Goal: Information Seeking & Learning: Learn about a topic

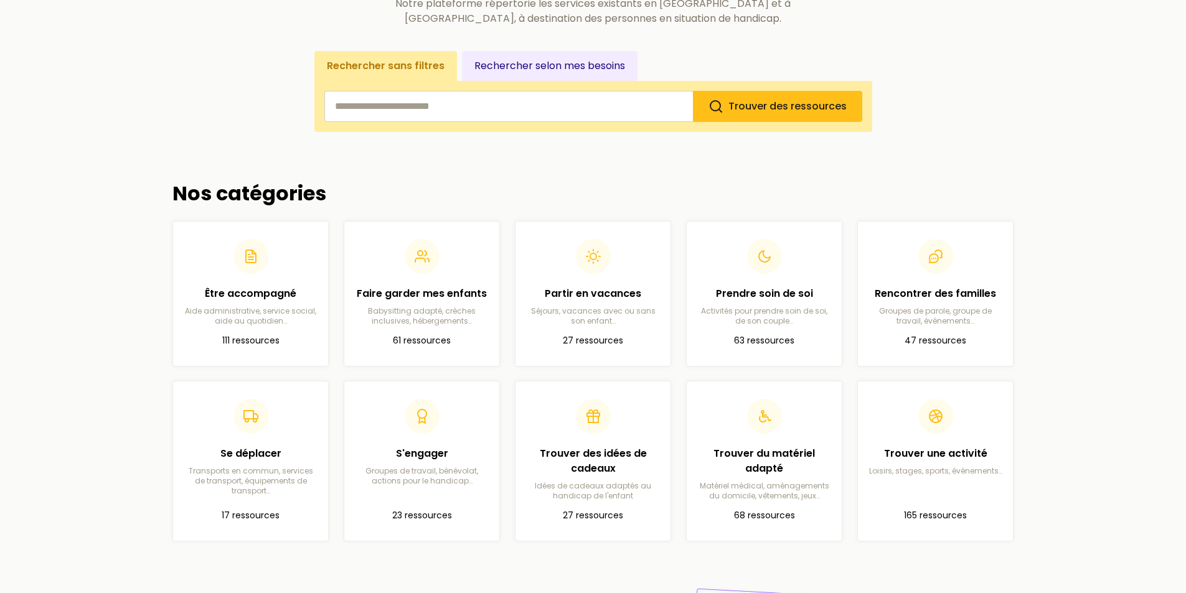
scroll to position [249, 0]
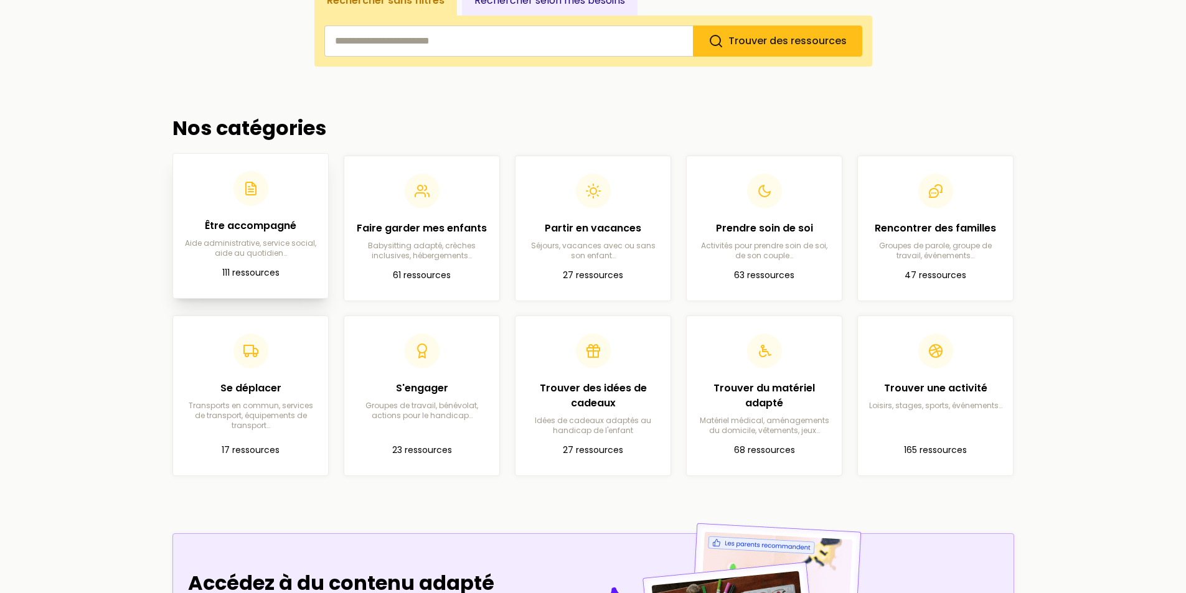
click at [254, 229] on h2 "Être accompagné" at bounding box center [250, 226] width 135 height 15
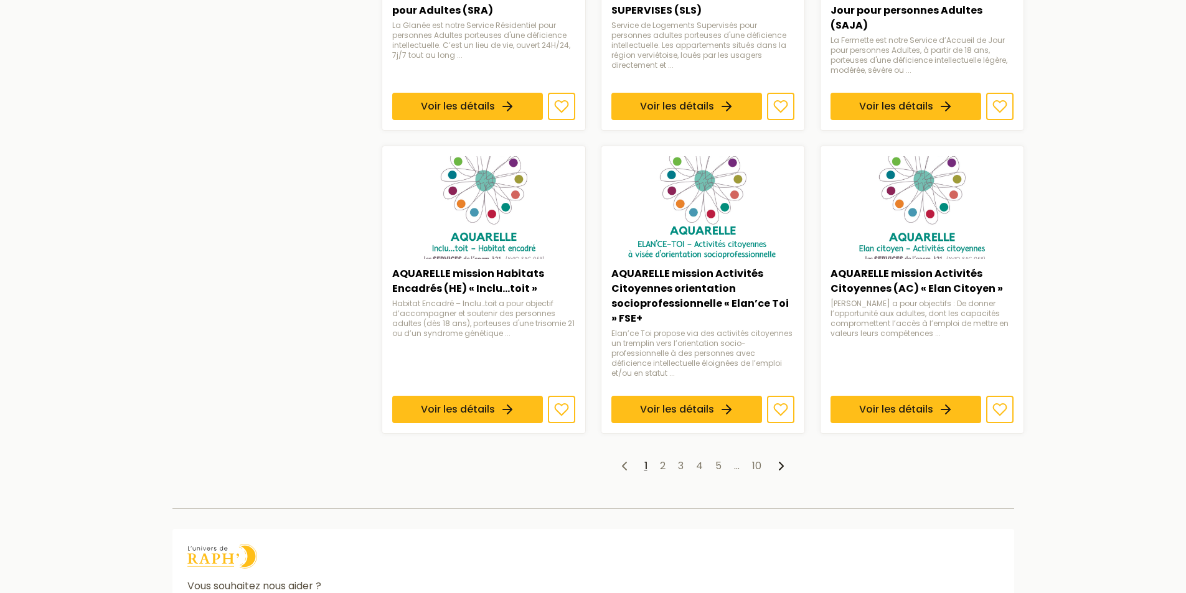
scroll to position [934, 0]
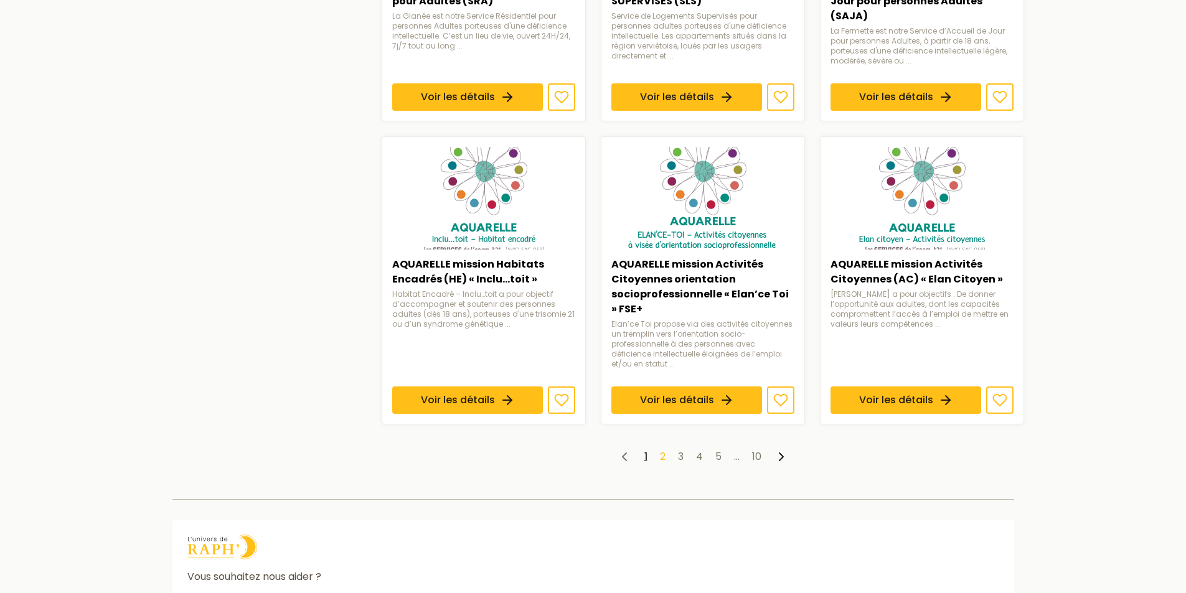
click at [661, 462] on link "2" at bounding box center [663, 457] width 6 height 14
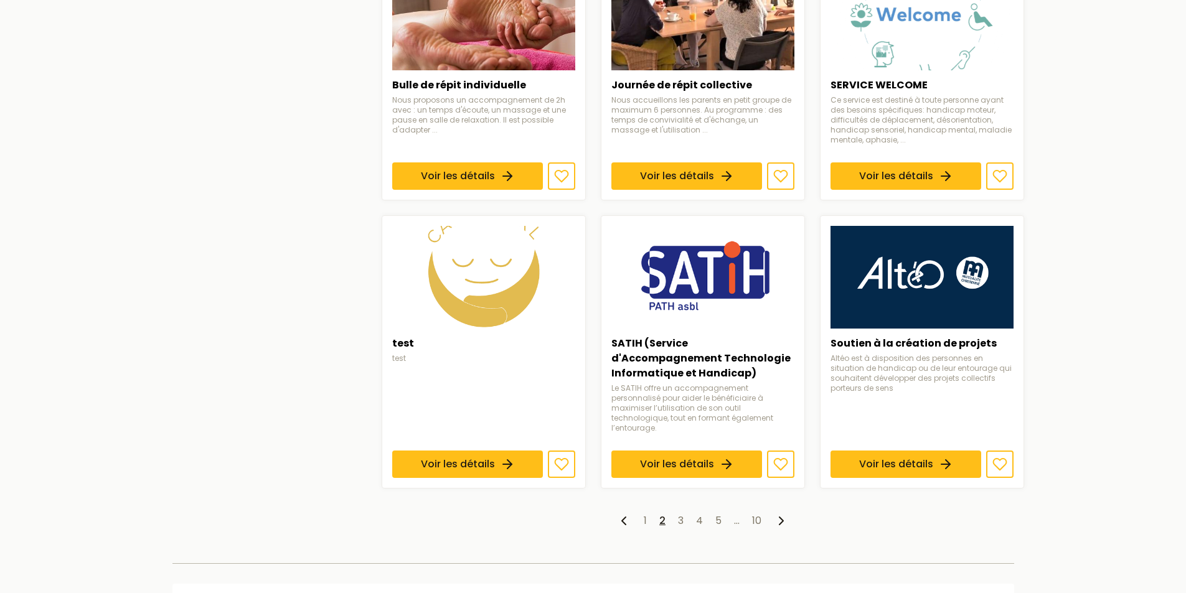
scroll to position [872, 0]
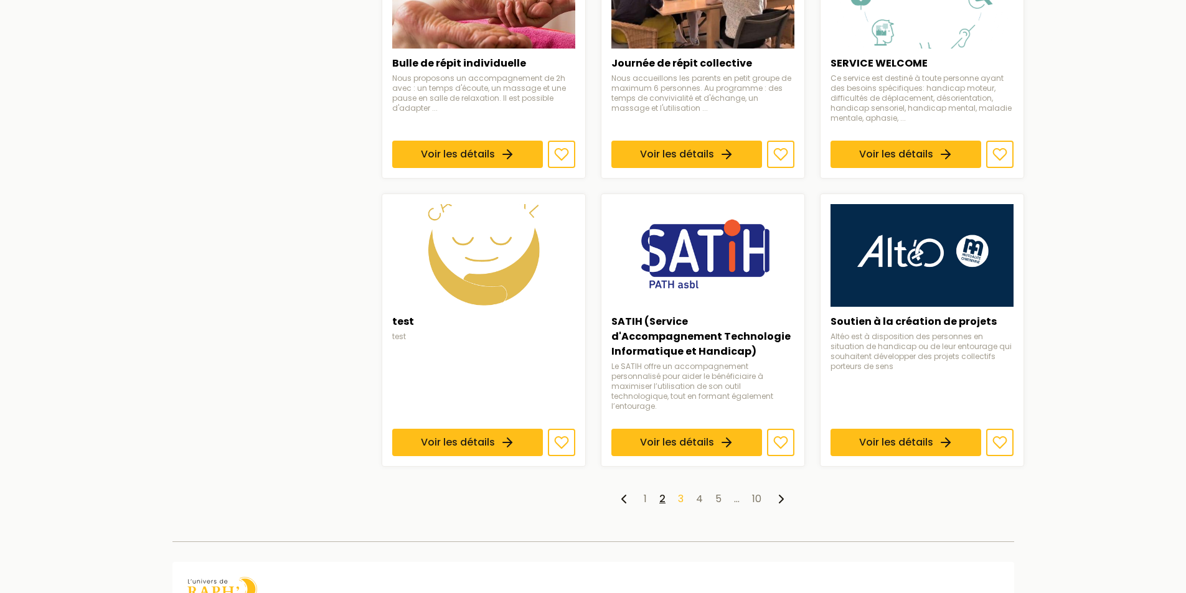
click at [681, 492] on link "3" at bounding box center [681, 499] width 6 height 14
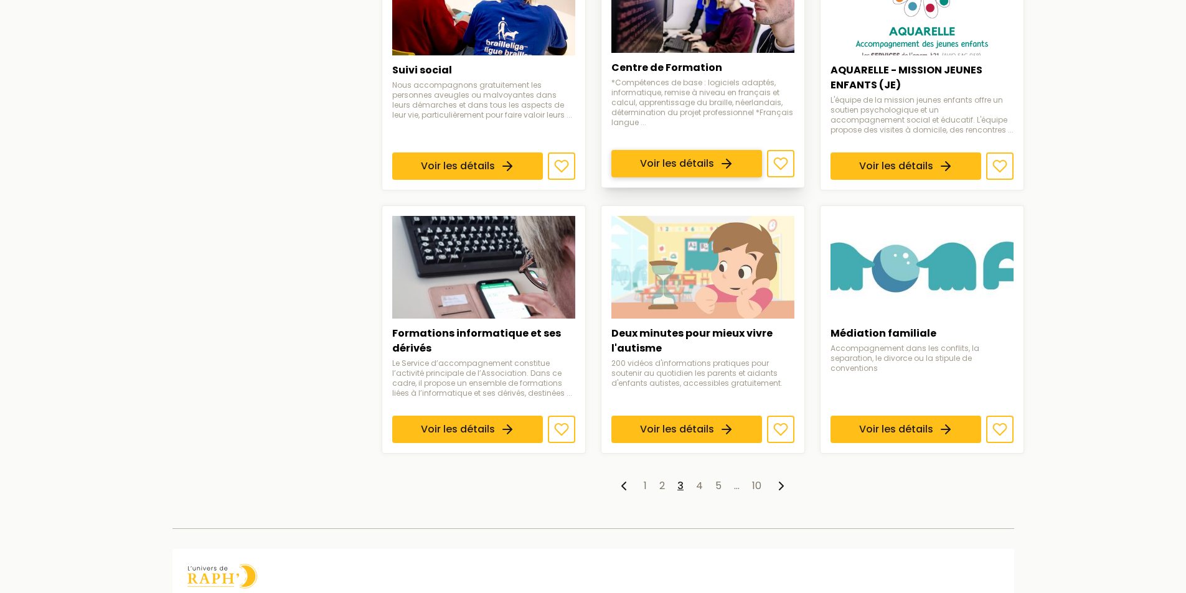
scroll to position [872, 0]
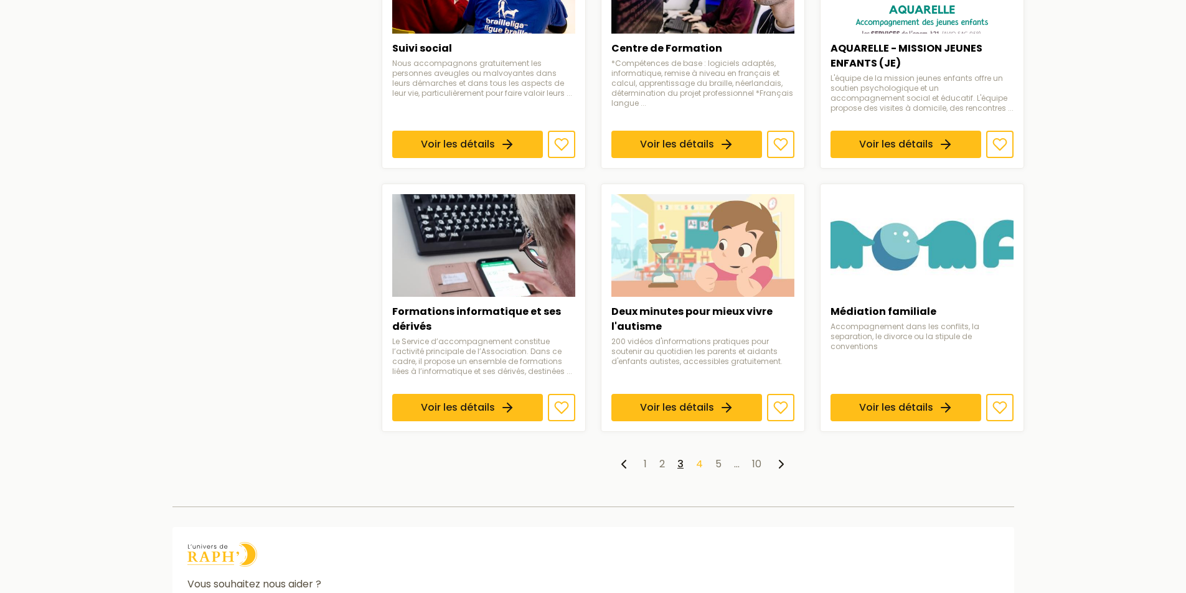
click at [699, 465] on link "4" at bounding box center [699, 464] width 7 height 14
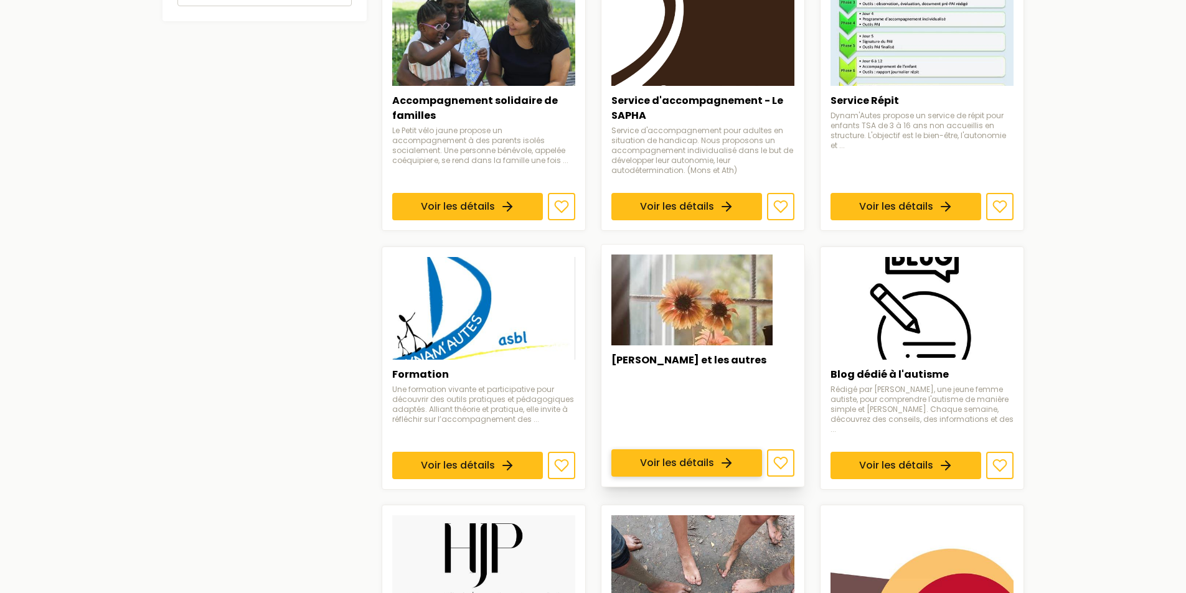
scroll to position [685, 0]
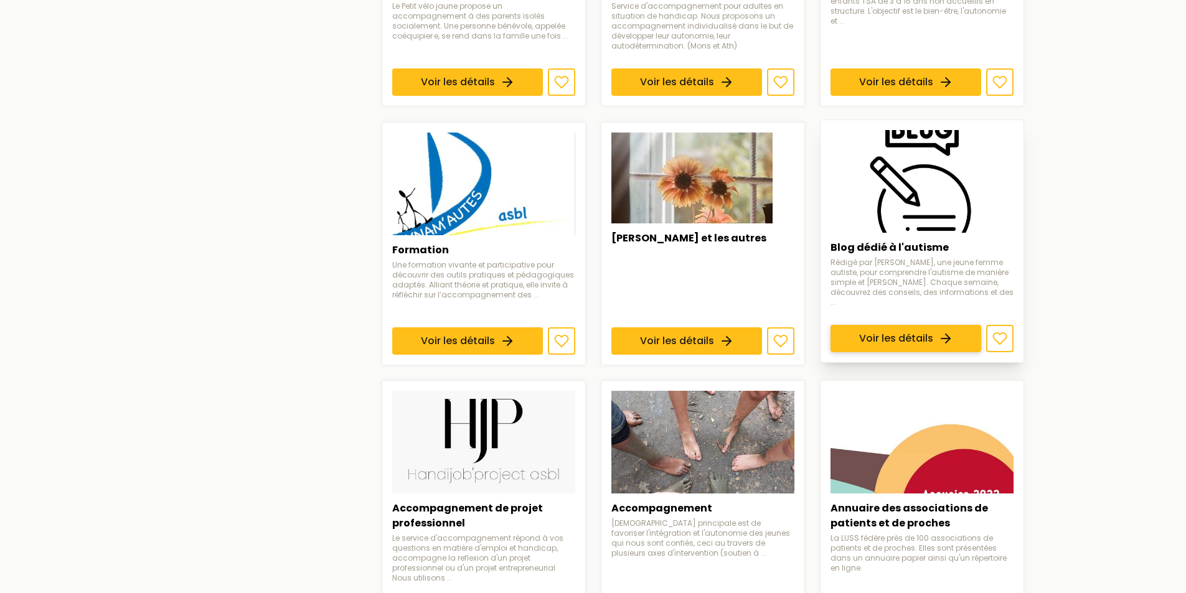
click at [936, 325] on link "Voir les détails" at bounding box center [906, 338] width 151 height 27
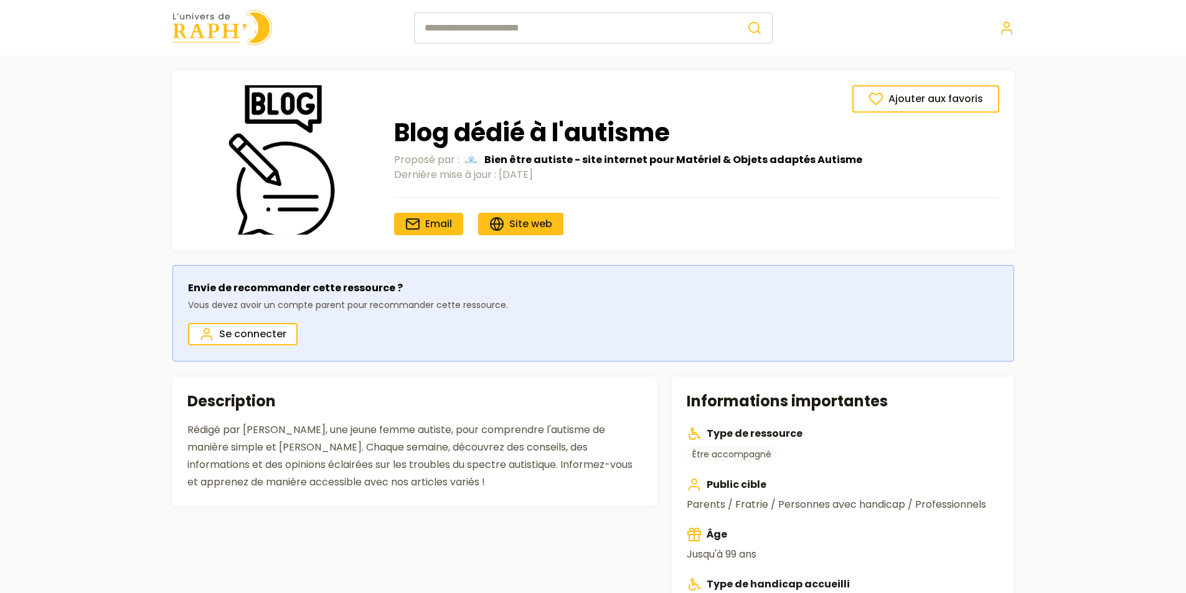
click at [905, 309] on div "Envie de recommander cette ressource ? Vous devez avoir un compte parent pour r…" at bounding box center [594, 313] width 842 height 97
click at [537, 224] on span "Site web" at bounding box center [530, 224] width 43 height 14
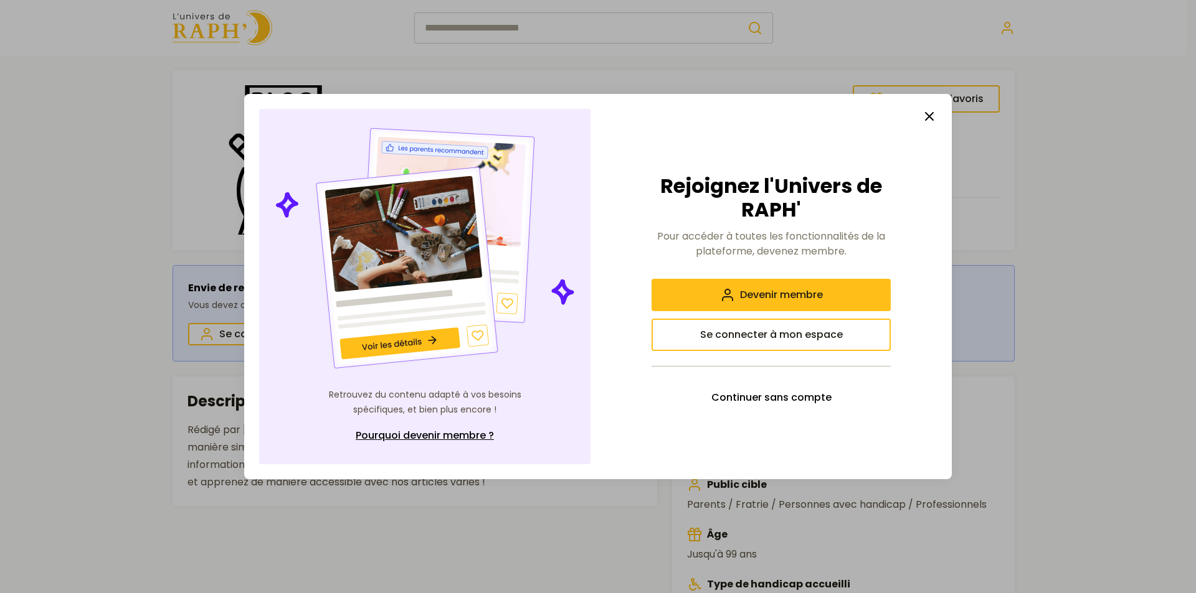
click at [930, 119] on icon "button" at bounding box center [929, 116] width 15 height 15
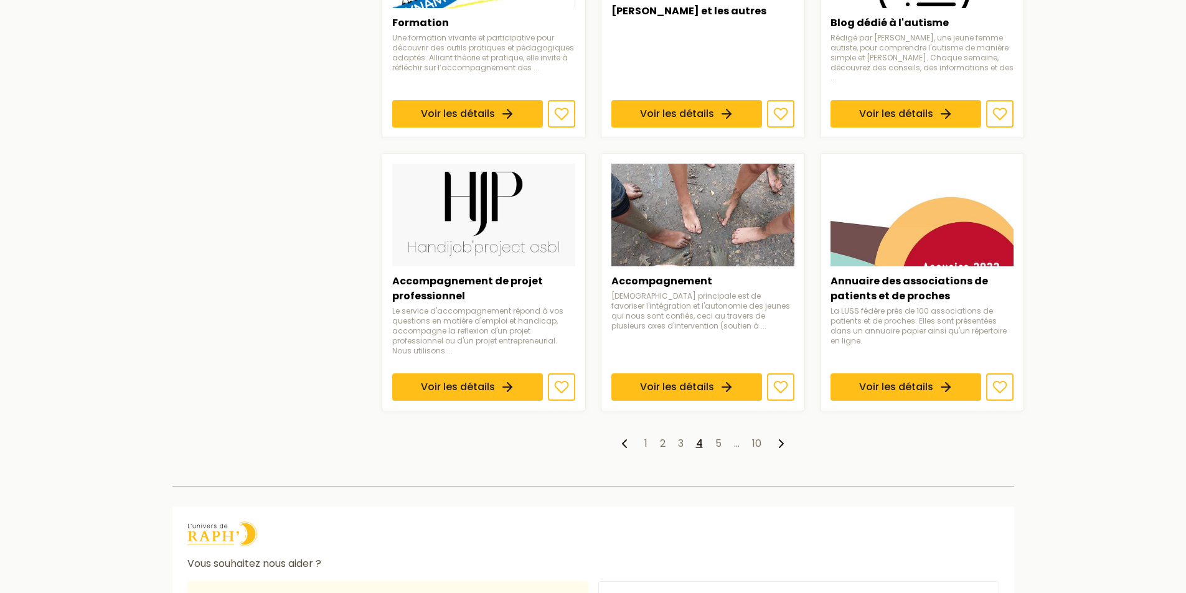
scroll to position [934, 0]
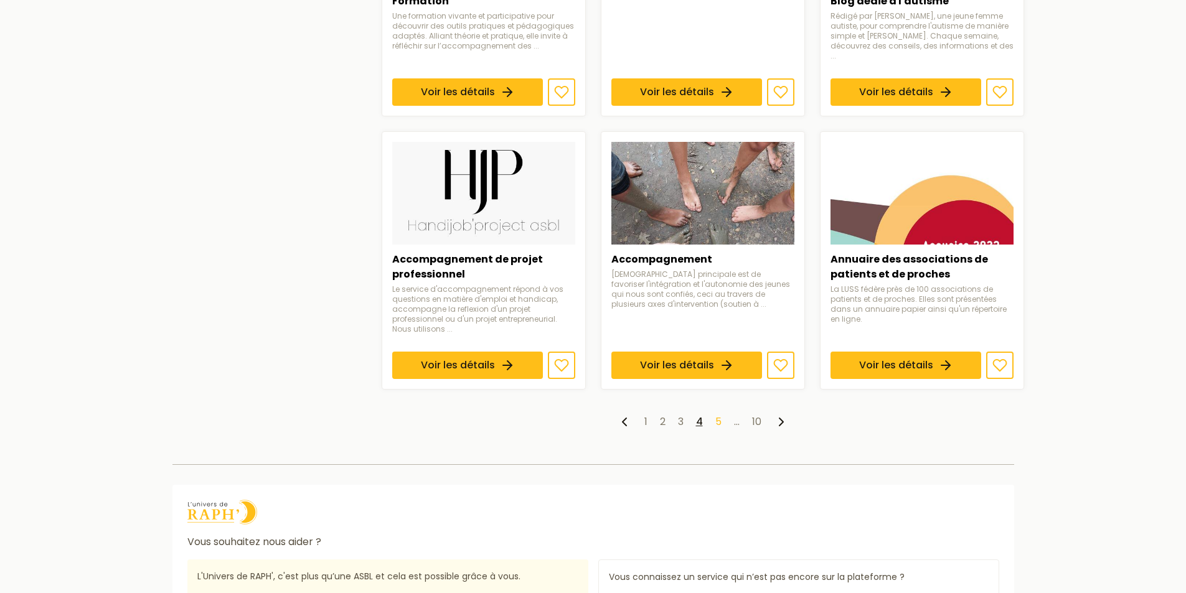
click at [719, 415] on link "5" at bounding box center [719, 422] width 6 height 14
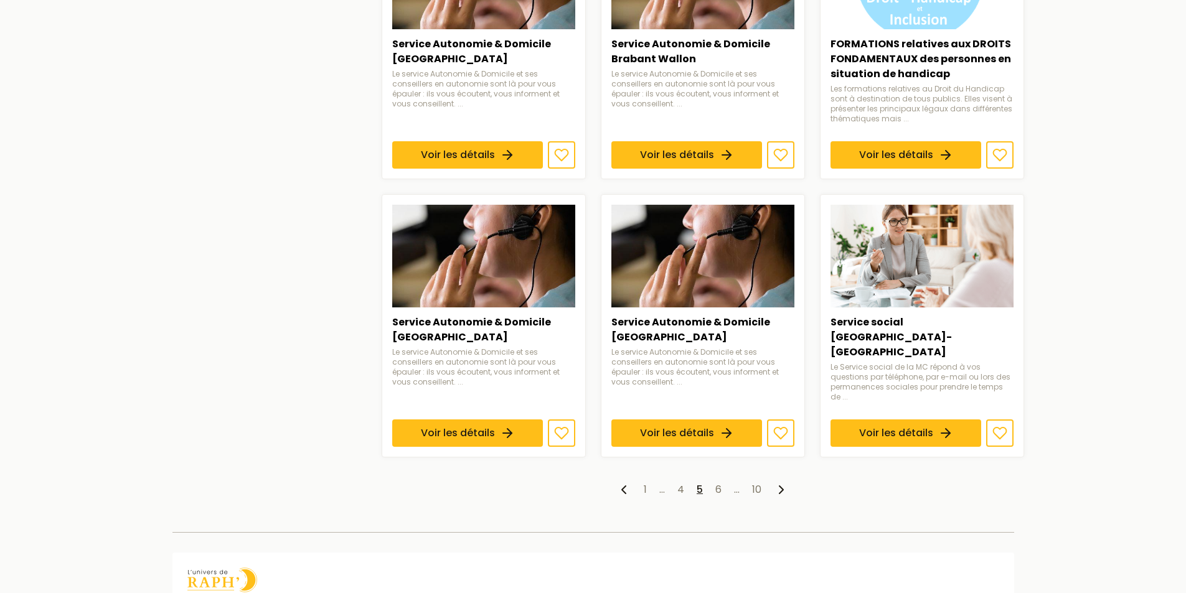
scroll to position [872, 0]
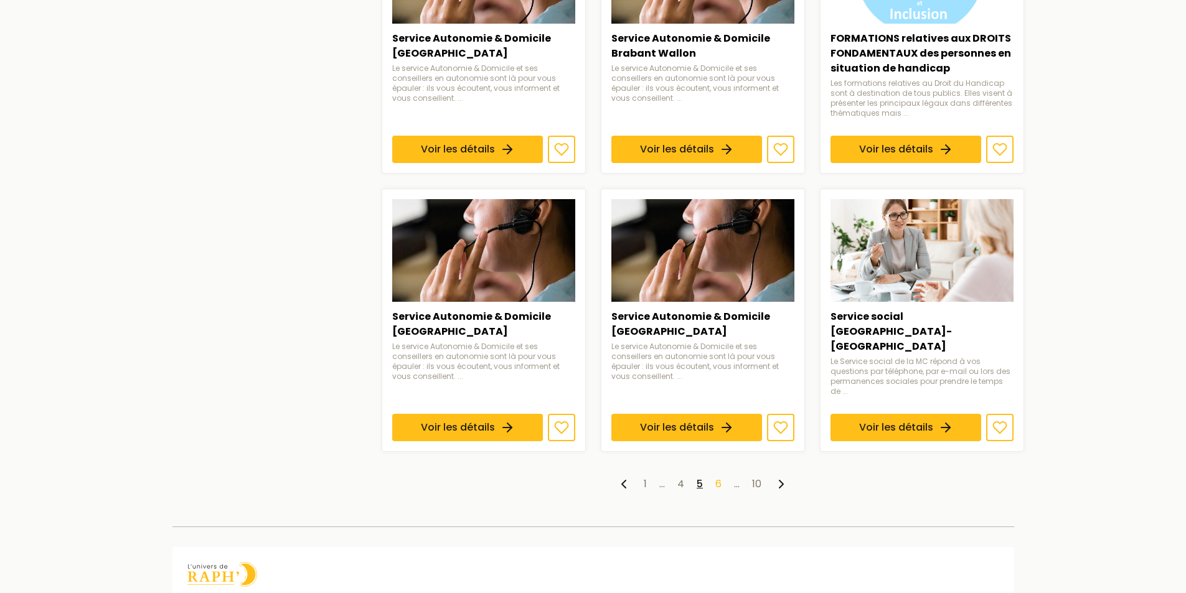
click at [721, 477] on link "6" at bounding box center [719, 484] width 6 height 14
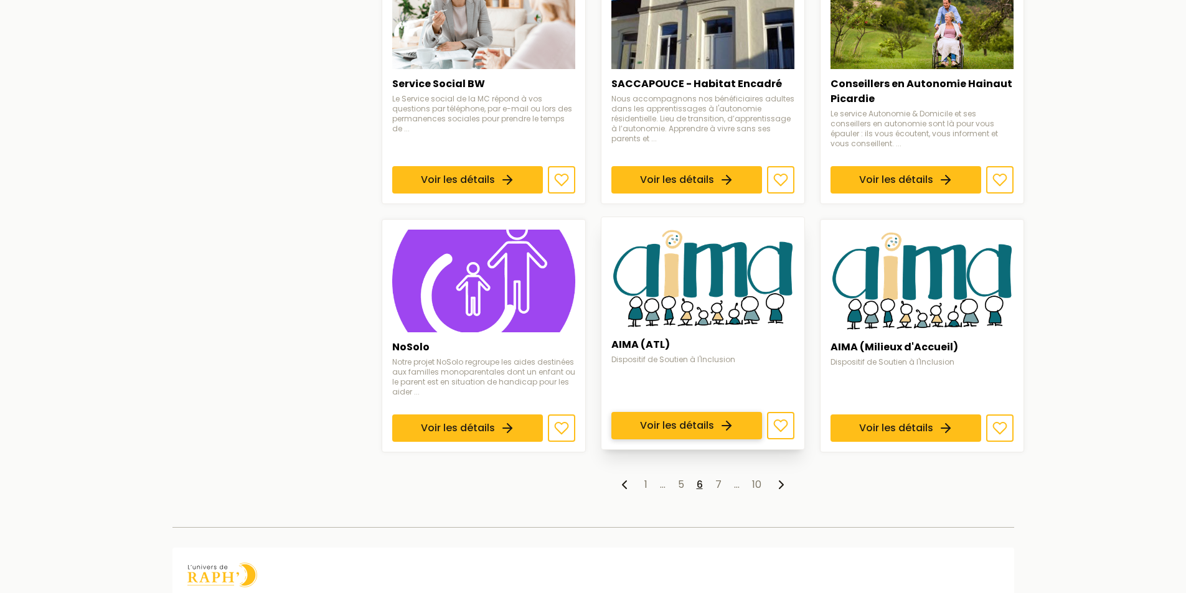
scroll to position [934, 0]
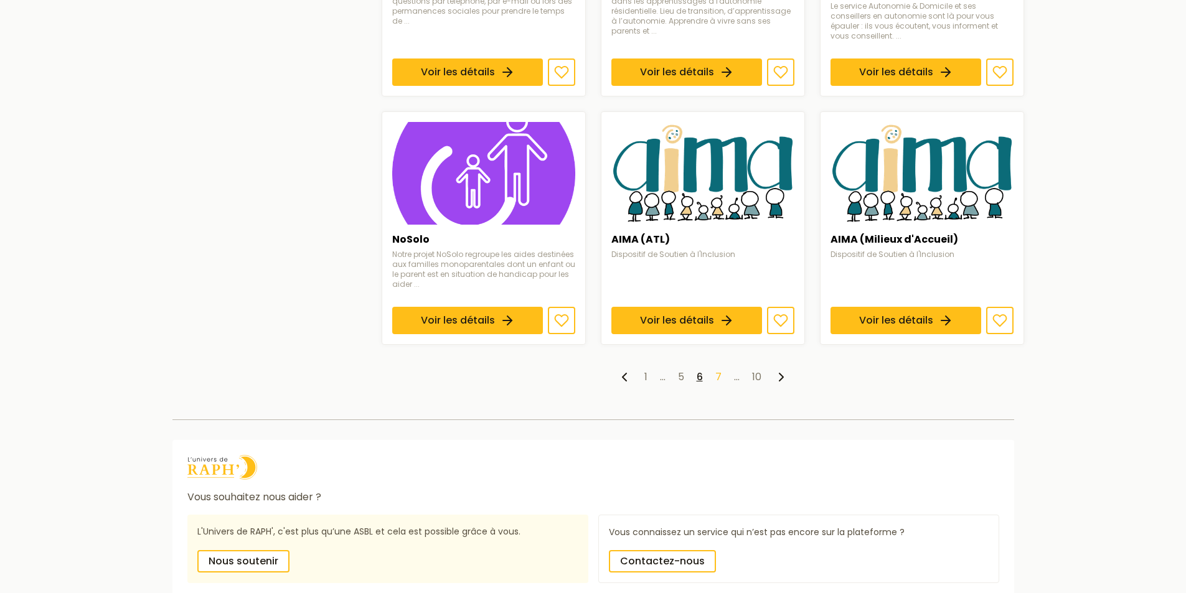
click at [716, 370] on link "7" at bounding box center [719, 377] width 6 height 14
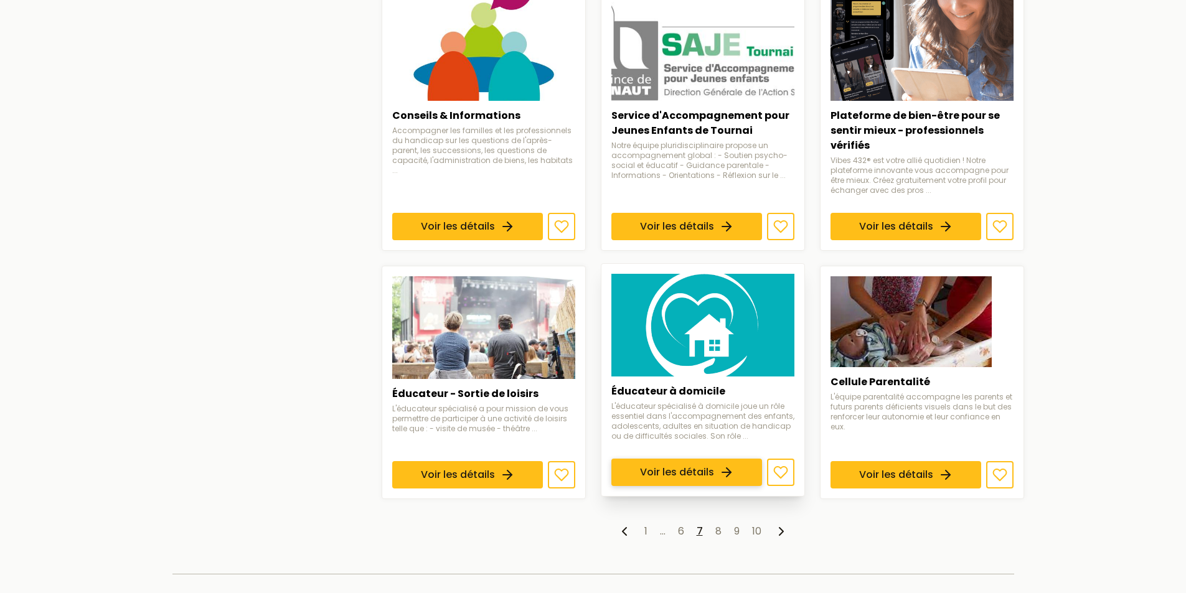
scroll to position [934, 0]
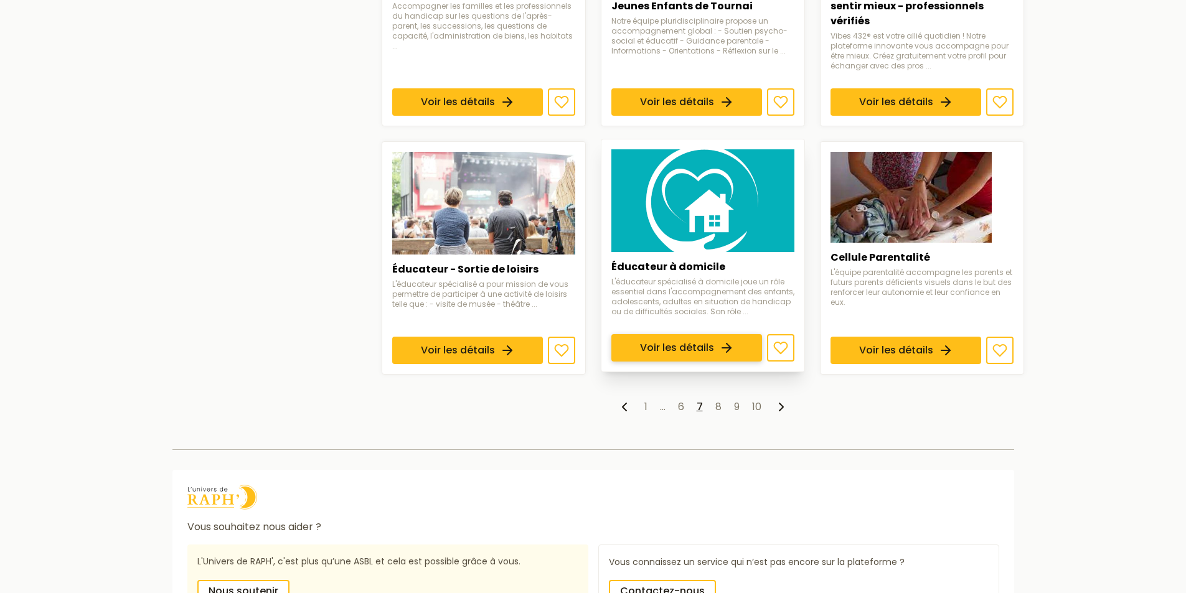
click at [699, 334] on link "Voir les détails" at bounding box center [687, 347] width 151 height 27
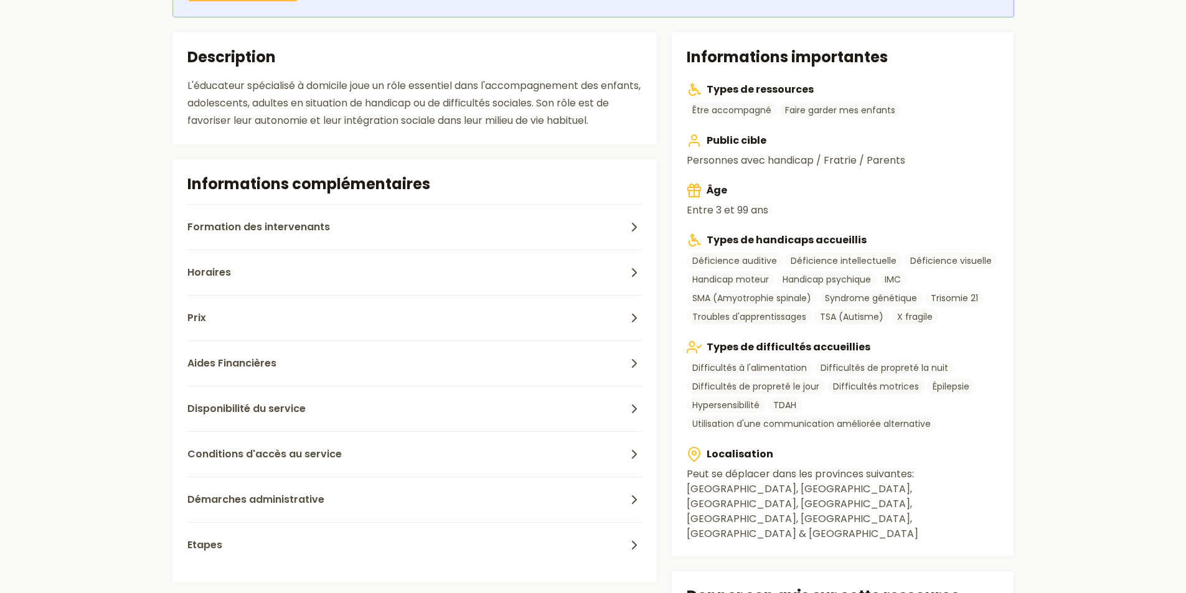
scroll to position [311, 0]
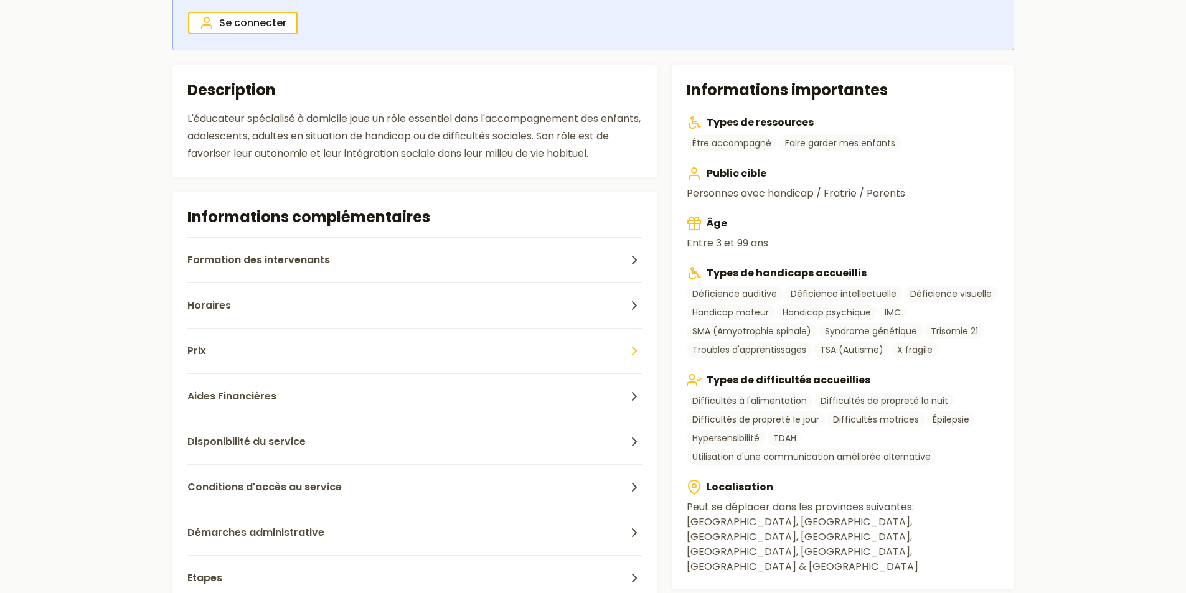
click at [626, 353] on button "Prix" at bounding box center [414, 350] width 455 height 45
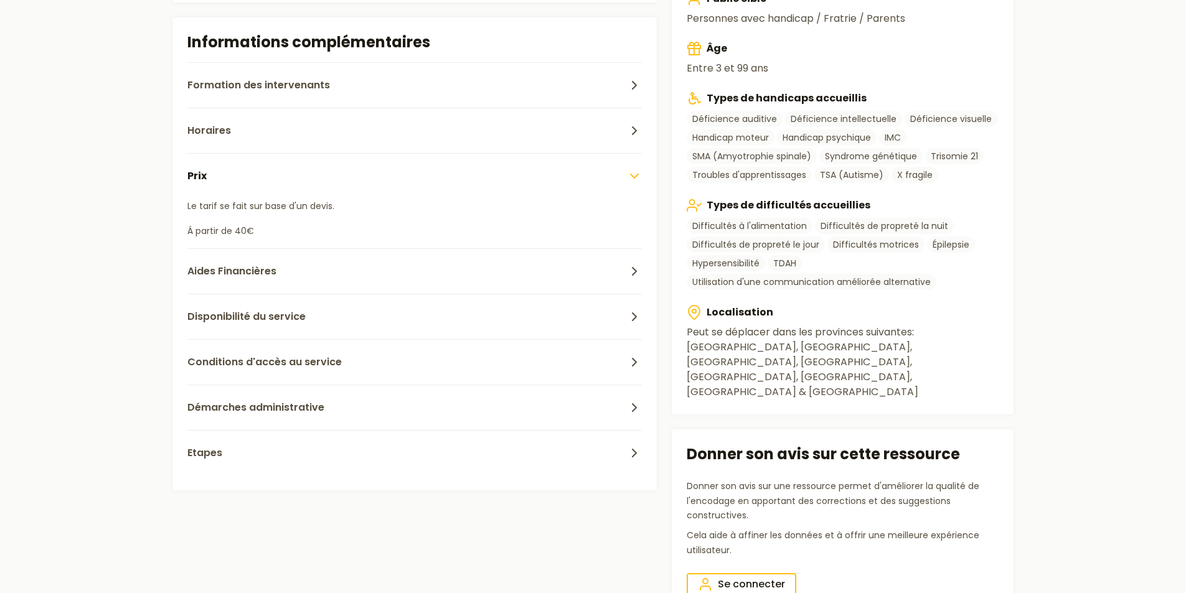
scroll to position [498, 0]
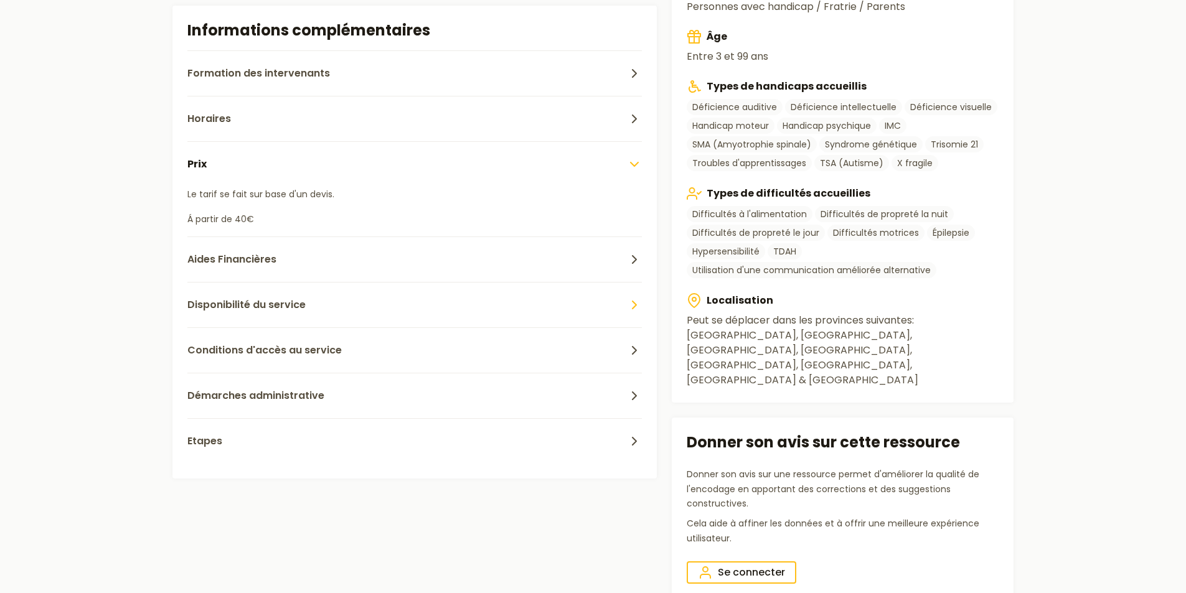
click at [627, 306] on icon "button" at bounding box center [634, 305] width 15 height 15
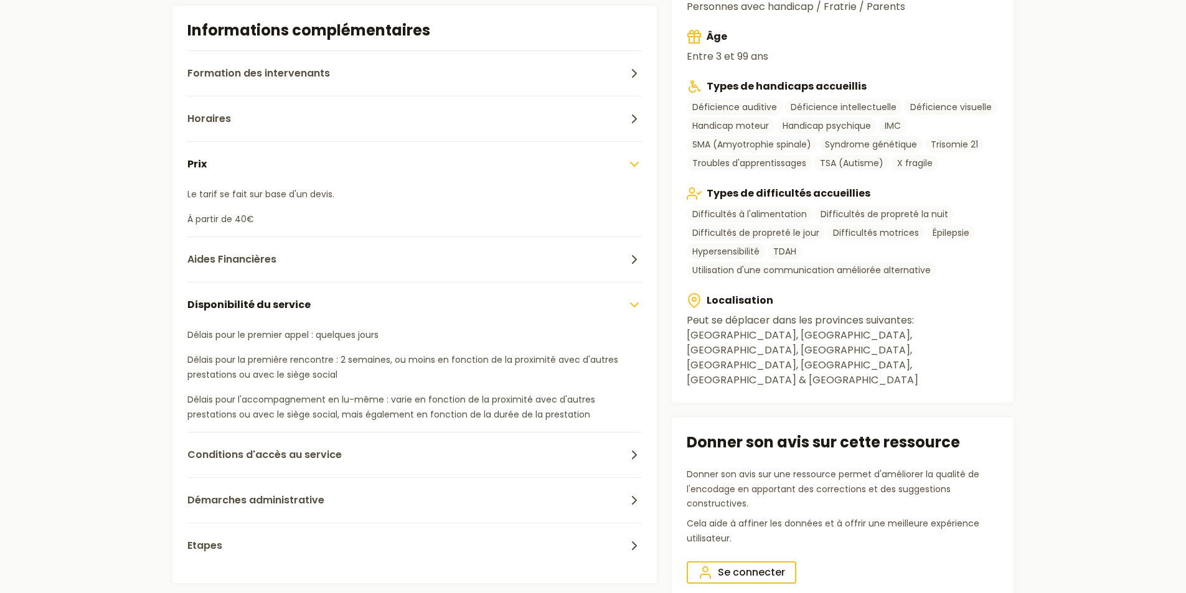
click at [627, 306] on icon "button" at bounding box center [634, 305] width 15 height 15
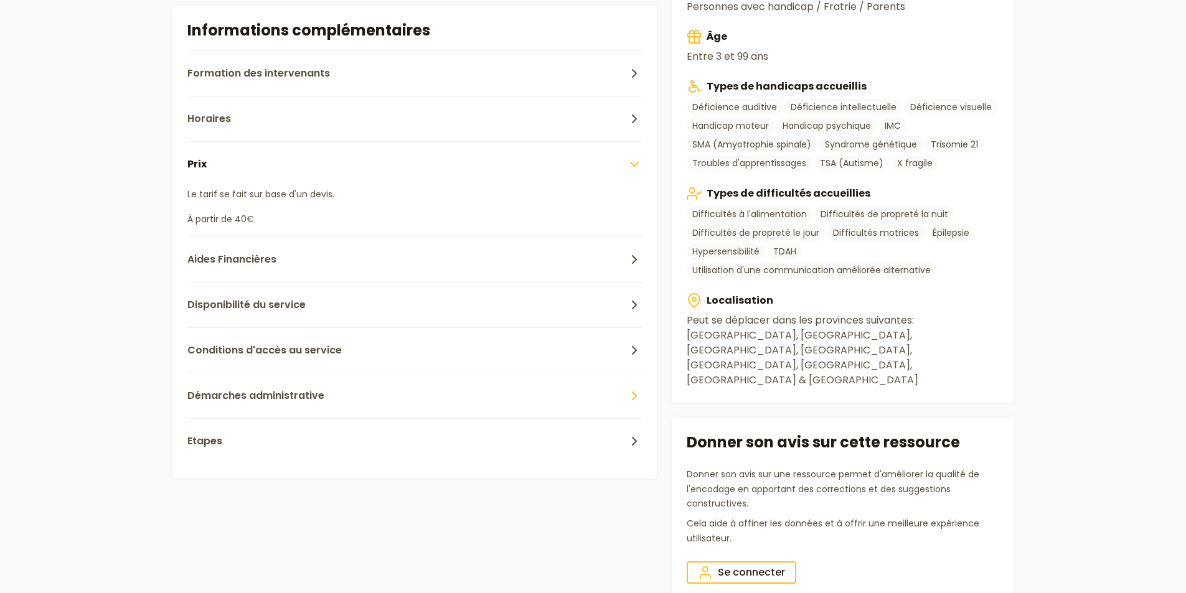
click at [635, 389] on icon "button" at bounding box center [634, 396] width 15 height 15
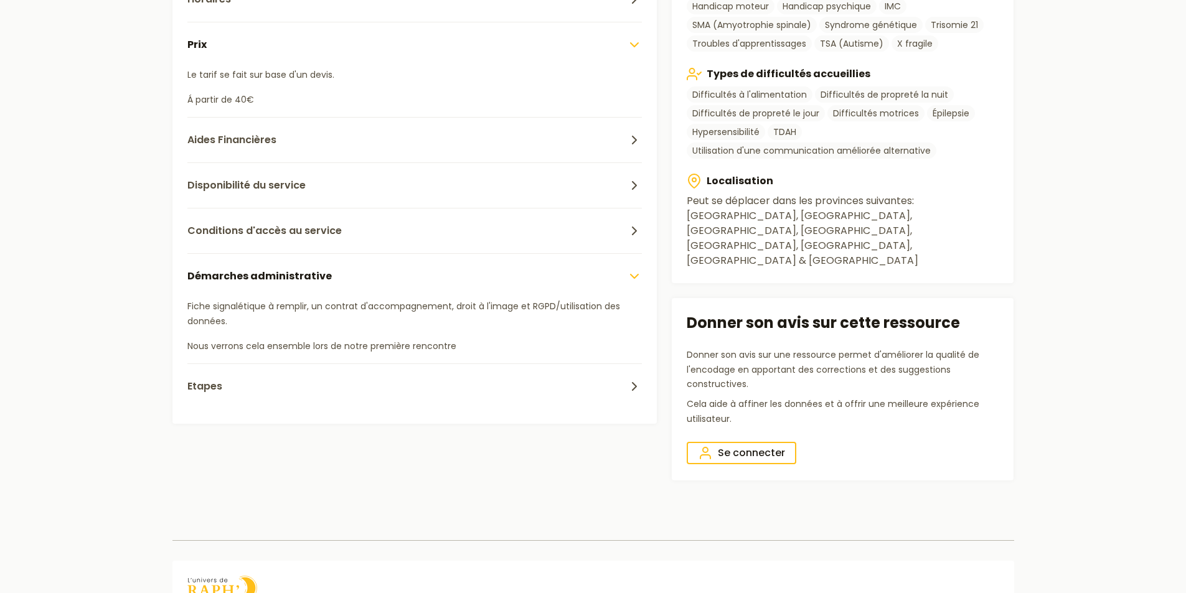
scroll to position [623, 0]
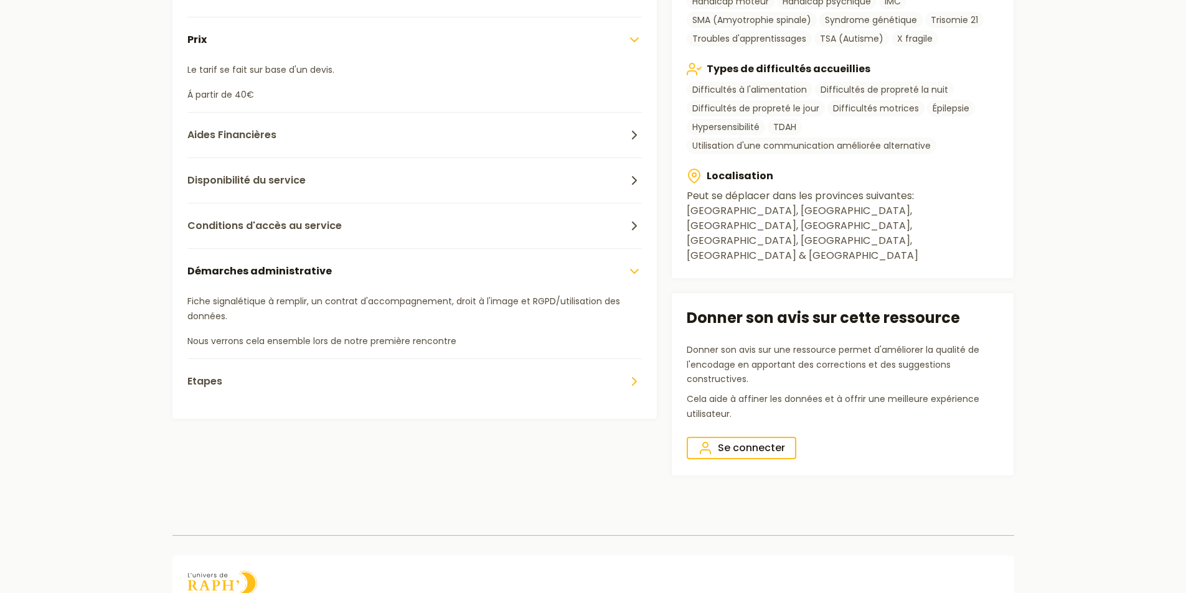
click at [635, 382] on icon "button" at bounding box center [634, 381] width 15 height 15
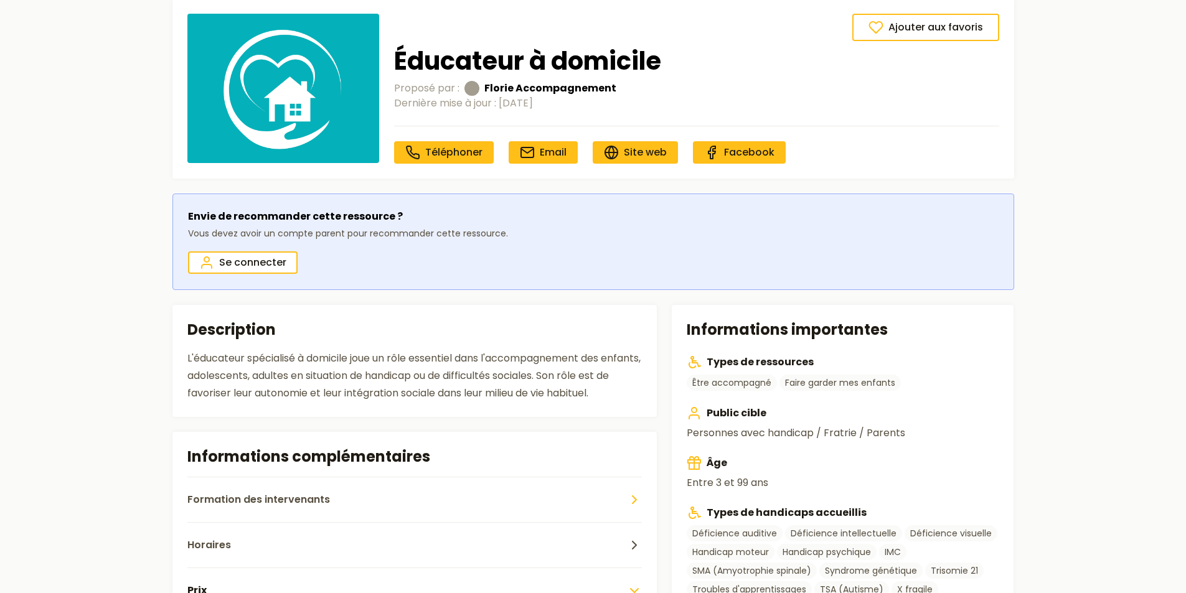
scroll to position [62, 0]
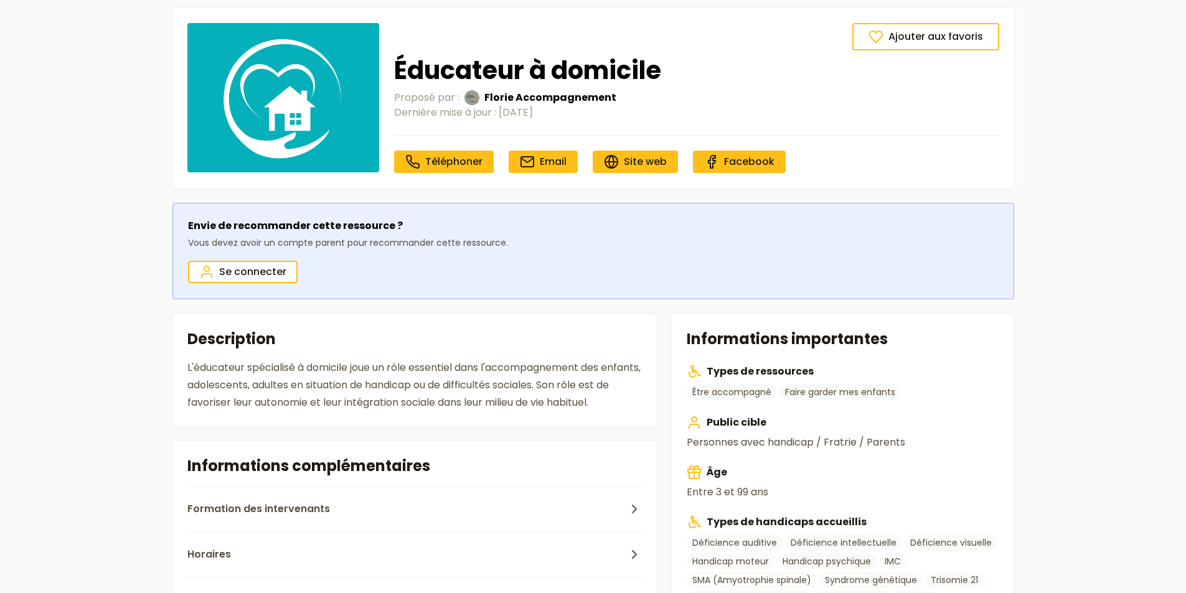
scroll to position [934, 0]
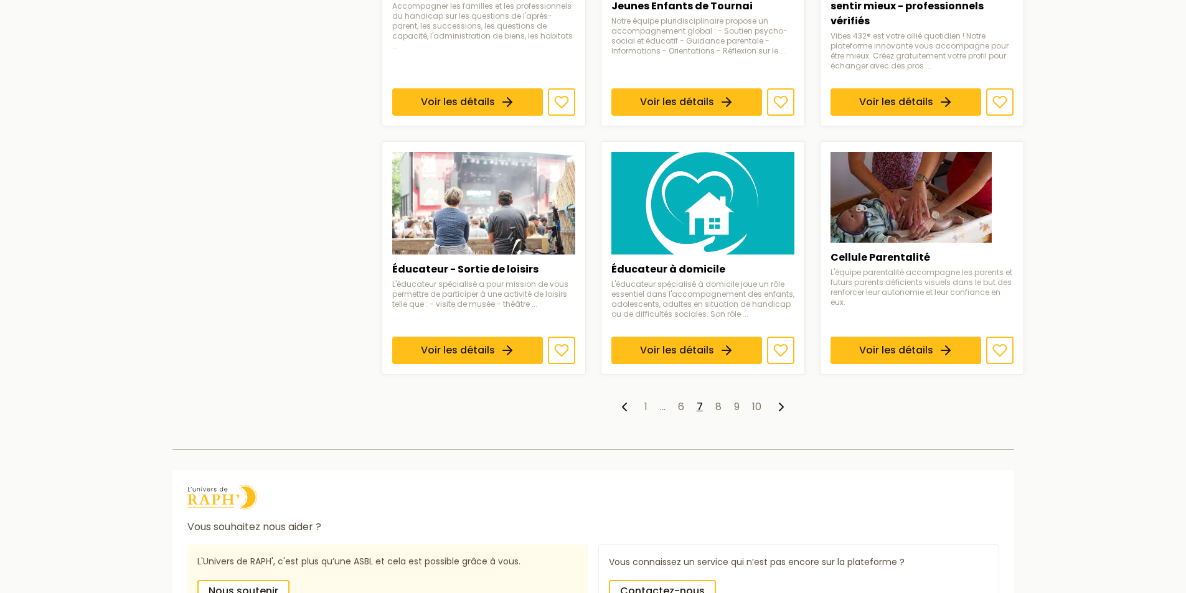
click at [721, 400] on ul "1 … 6 7 8 9 10" at bounding box center [703, 407] width 643 height 15
click at [718, 400] on link "8" at bounding box center [719, 407] width 6 height 14
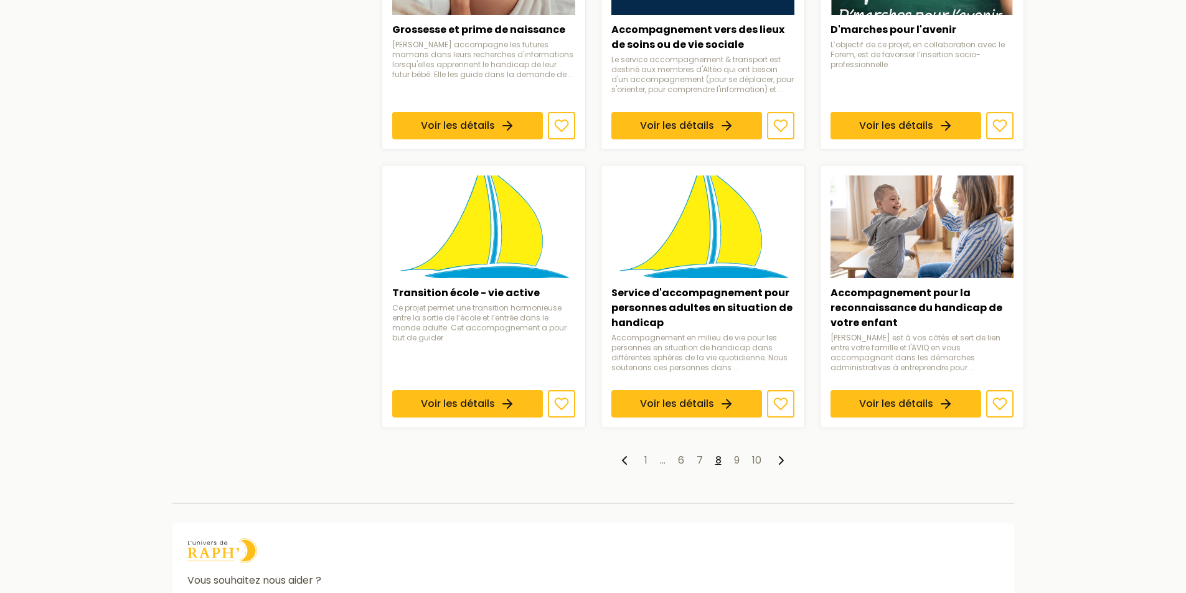
scroll to position [872, 0]
